Goal: Task Accomplishment & Management: Use online tool/utility

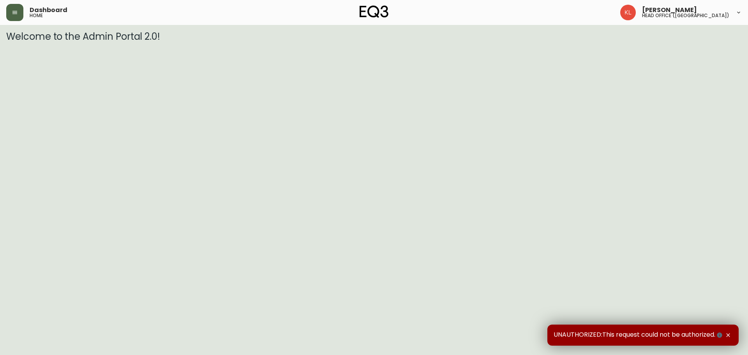
click at [19, 16] on button "button" at bounding box center [14, 12] width 17 height 17
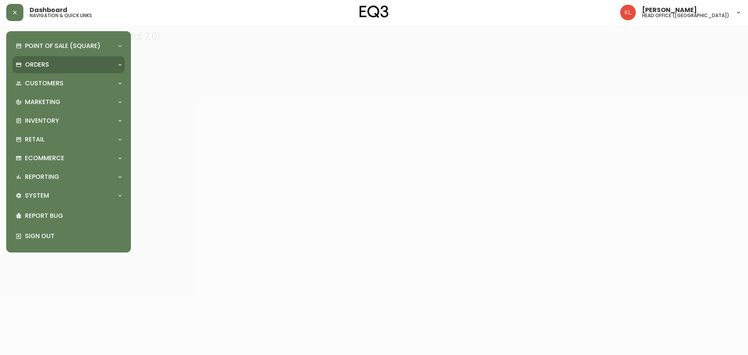
click at [48, 59] on div "Orders" at bounding box center [68, 64] width 112 height 17
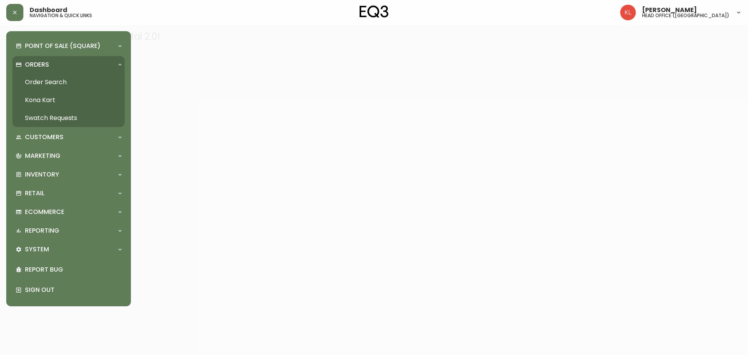
drag, startPoint x: 57, startPoint y: 81, endPoint x: 65, endPoint y: 83, distance: 7.9
click at [58, 81] on link "Order Search" at bounding box center [68, 82] width 112 height 18
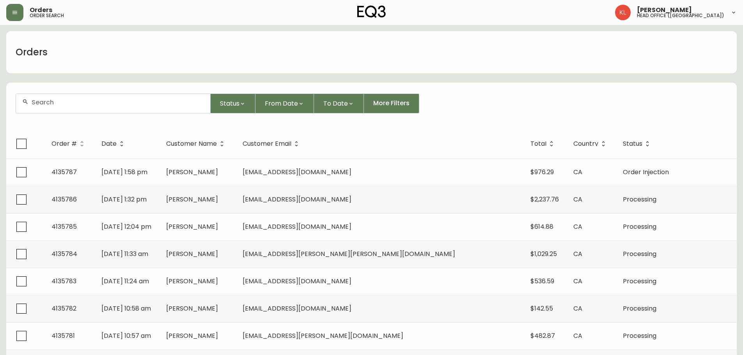
click at [65, 99] on input "text" at bounding box center [118, 102] width 172 height 7
paste input "[PHONE_NUMBER]"
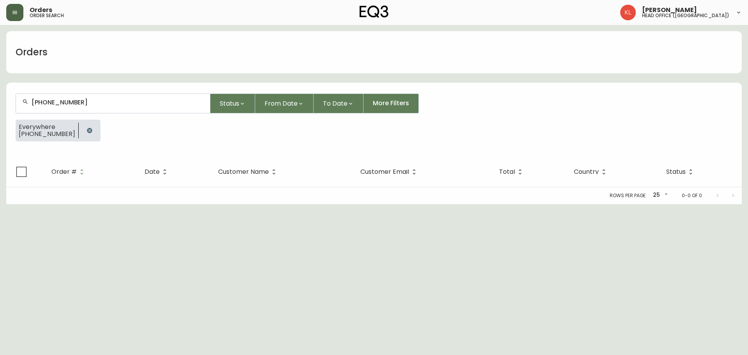
type input "[PHONE_NUMBER]"
click at [20, 9] on button "button" at bounding box center [14, 12] width 17 height 17
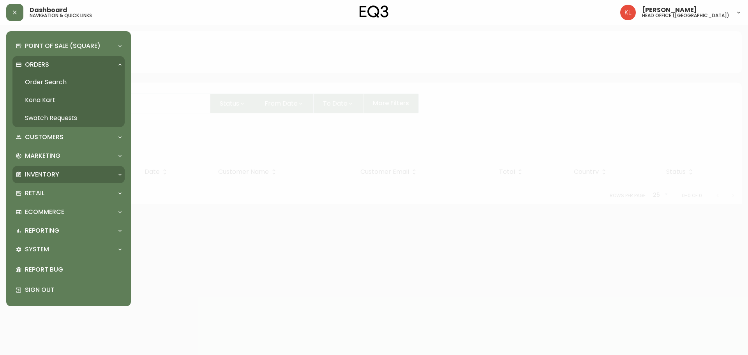
click at [70, 176] on div "Inventory" at bounding box center [65, 174] width 98 height 9
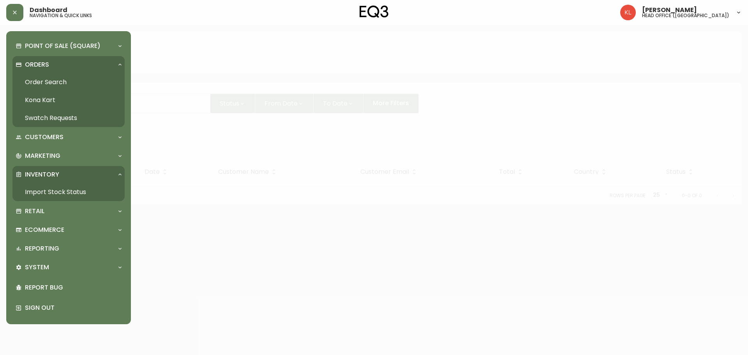
click at [71, 196] on link "Import Stock Status" at bounding box center [68, 192] width 112 height 18
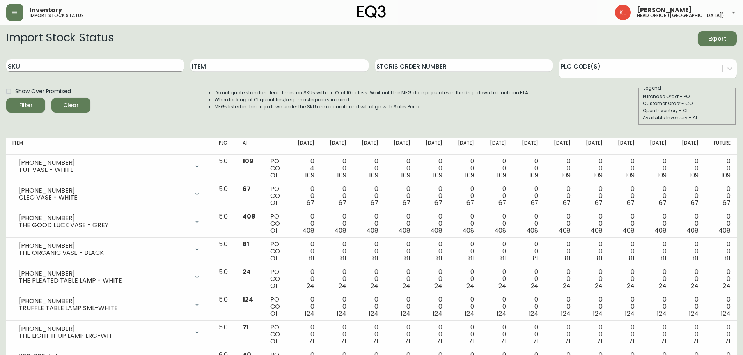
click at [78, 62] on input "SKU" at bounding box center [95, 65] width 178 height 12
paste input "[PHONE_NUMBER]"
type input "[PHONE_NUMBER]"
click at [6, 98] on button "Filter" at bounding box center [25, 105] width 39 height 15
